Goal: Navigation & Orientation: Find specific page/section

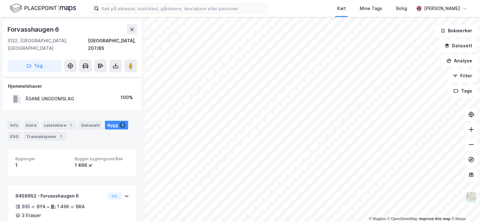
scroll to position [24, 0]
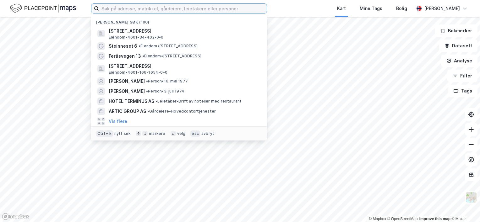
click at [149, 7] on input at bounding box center [183, 8] width 168 height 9
